Goal: Transaction & Acquisition: Obtain resource

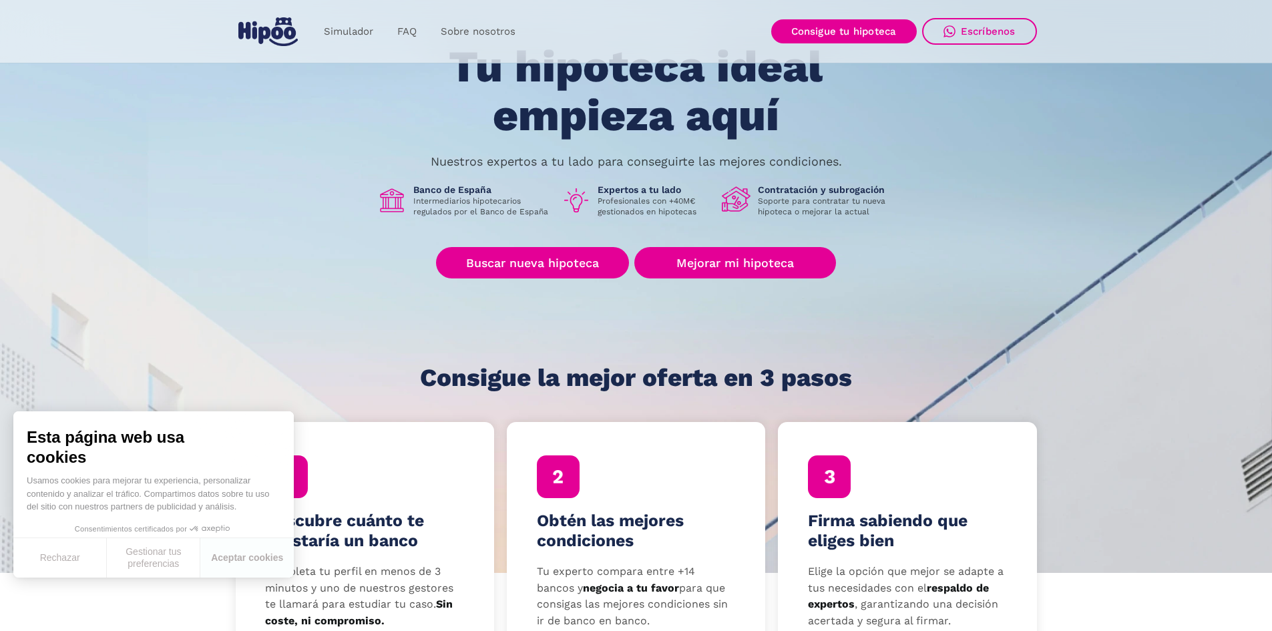
scroll to position [67, 0]
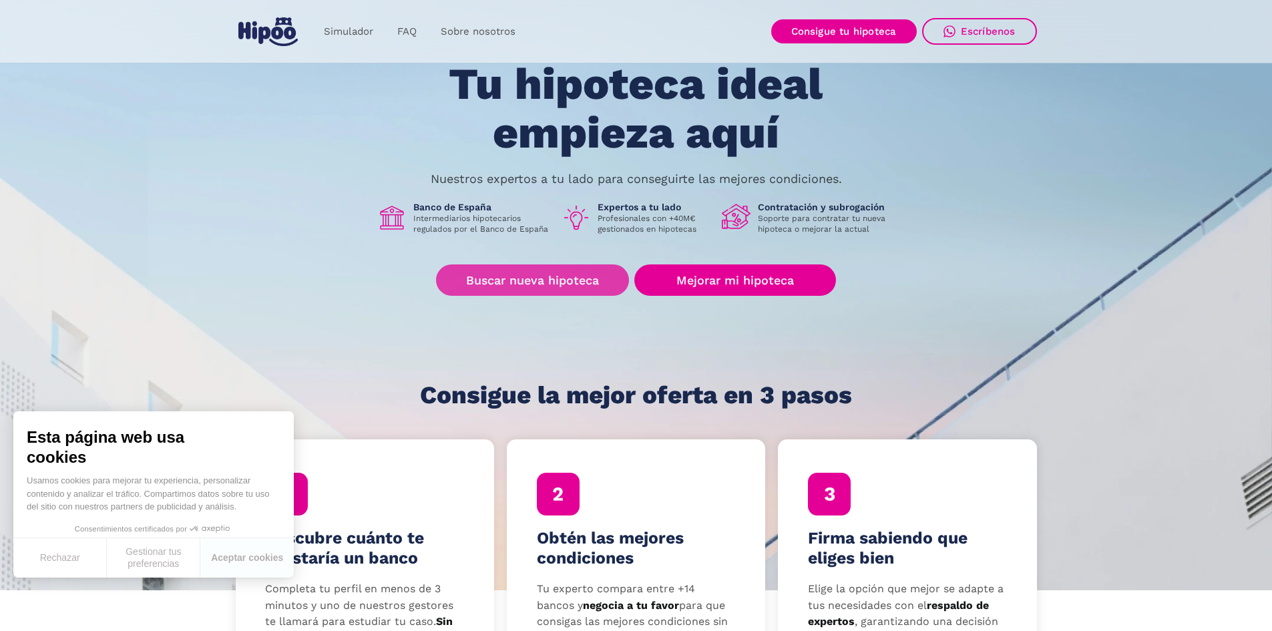
click at [533, 278] on link "Buscar nueva hipoteca" at bounding box center [532, 279] width 193 height 31
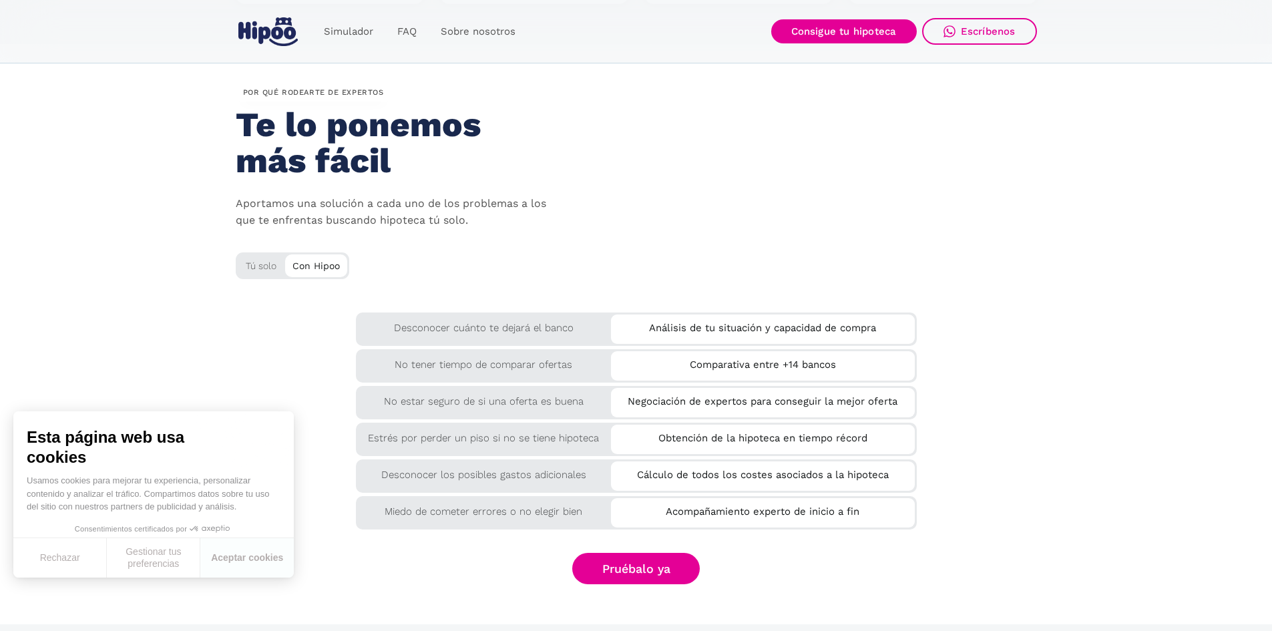
scroll to position [2136, 0]
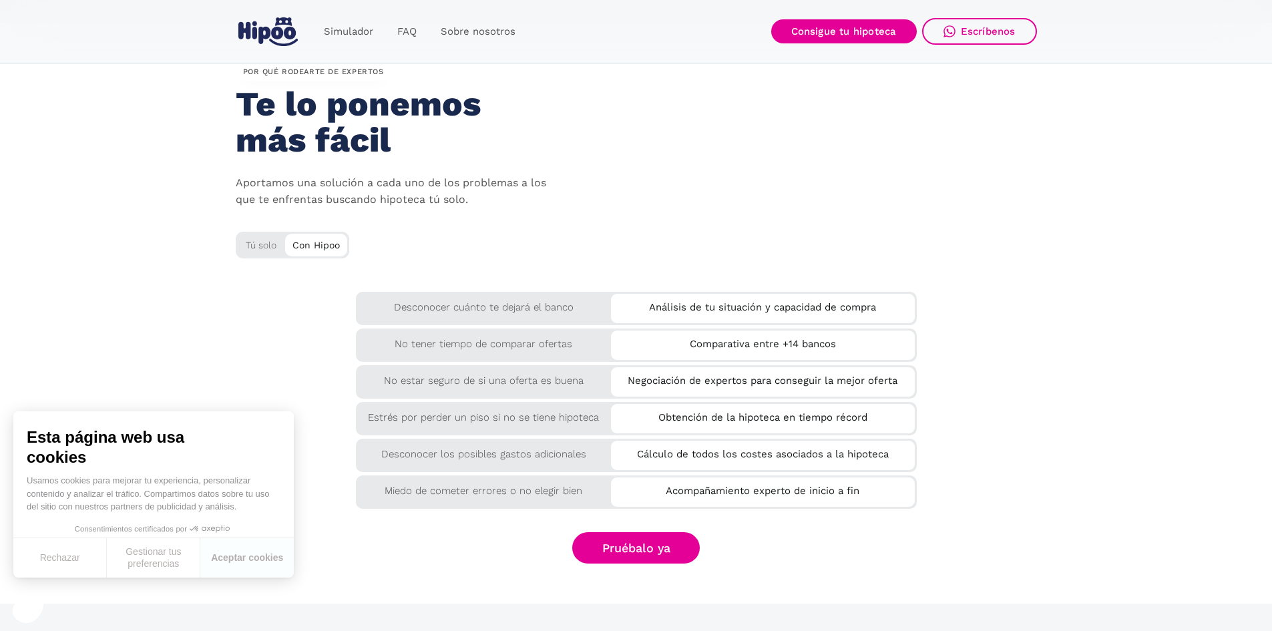
click at [759, 306] on div "Análisis de tu situación y capacidad de compra" at bounding box center [763, 305] width 304 height 22
click at [571, 306] on div "Desconocer cuánto te dejará el banco" at bounding box center [484, 304] width 256 height 24
click at [437, 305] on div "Desconocer cuánto te dejará el banco" at bounding box center [484, 304] width 256 height 24
drag, startPoint x: 417, startPoint y: 303, endPoint x: 483, endPoint y: 311, distance: 67.2
click at [420, 302] on div "Desconocer cuánto te dejará el banco" at bounding box center [484, 304] width 256 height 24
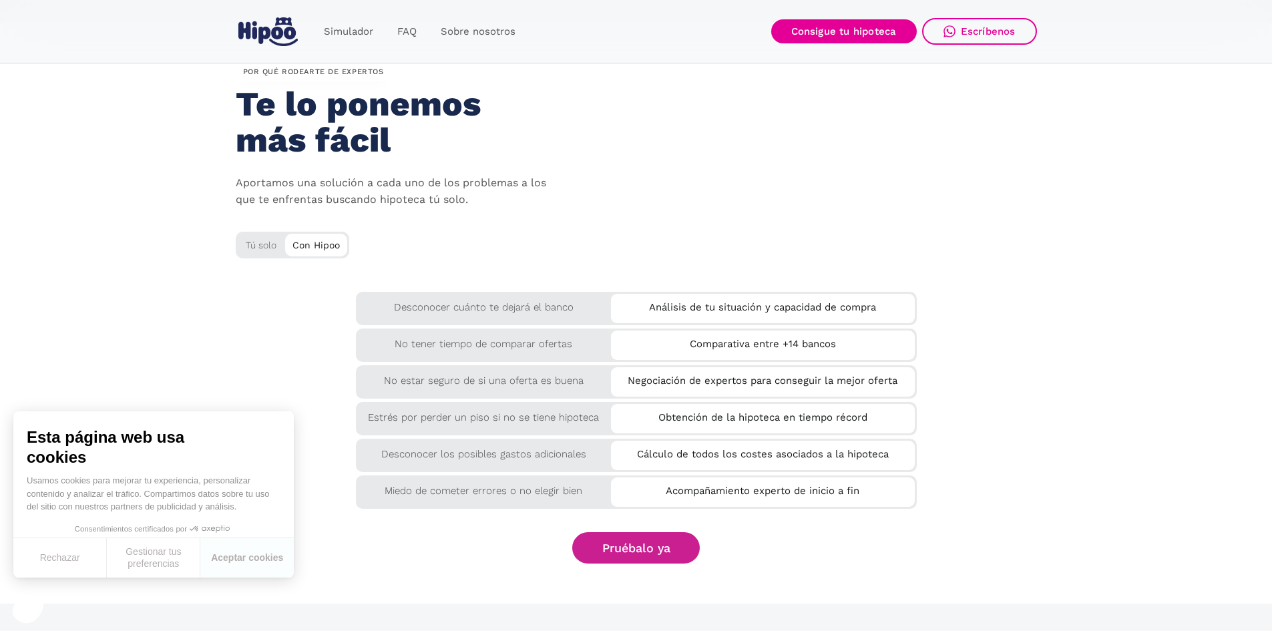
click at [616, 541] on link "Pruébalo ya" at bounding box center [636, 547] width 128 height 31
